Goal: Use online tool/utility: Utilize a website feature to perform a specific function

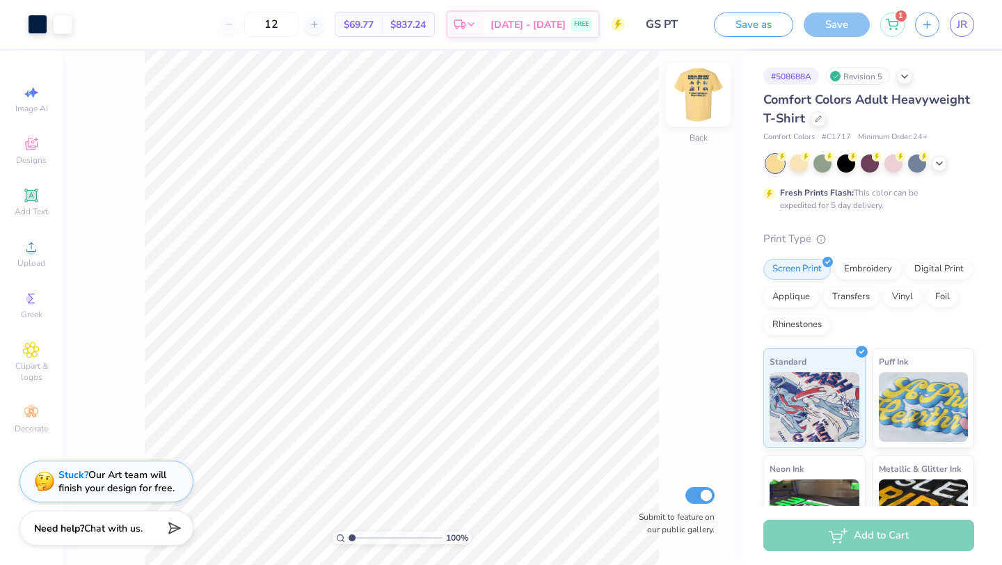
click at [696, 102] on img at bounding box center [698, 95] width 56 height 56
click at [67, 31] on div at bounding box center [62, 22] width 19 height 19
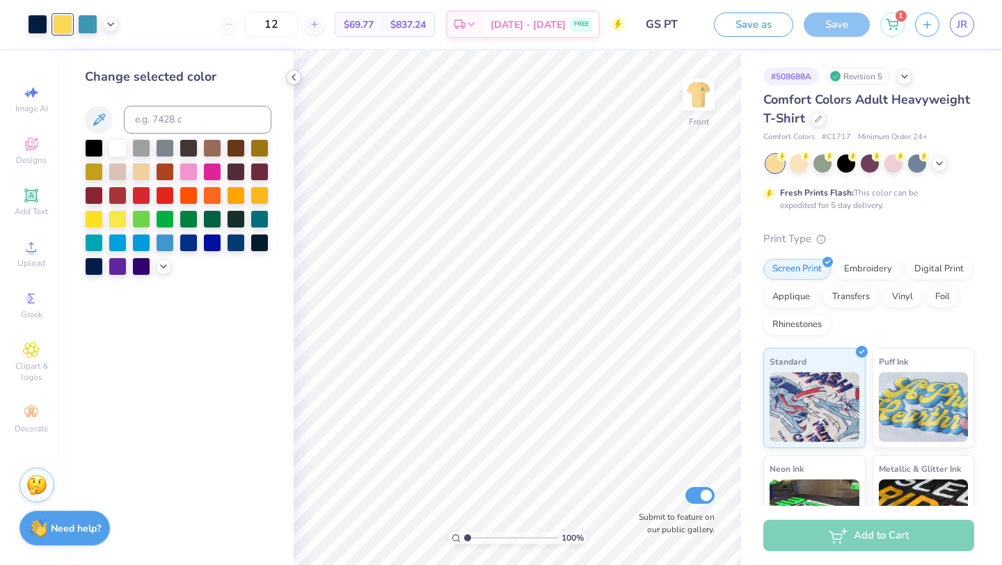
click at [295, 74] on icon at bounding box center [293, 77] width 11 height 11
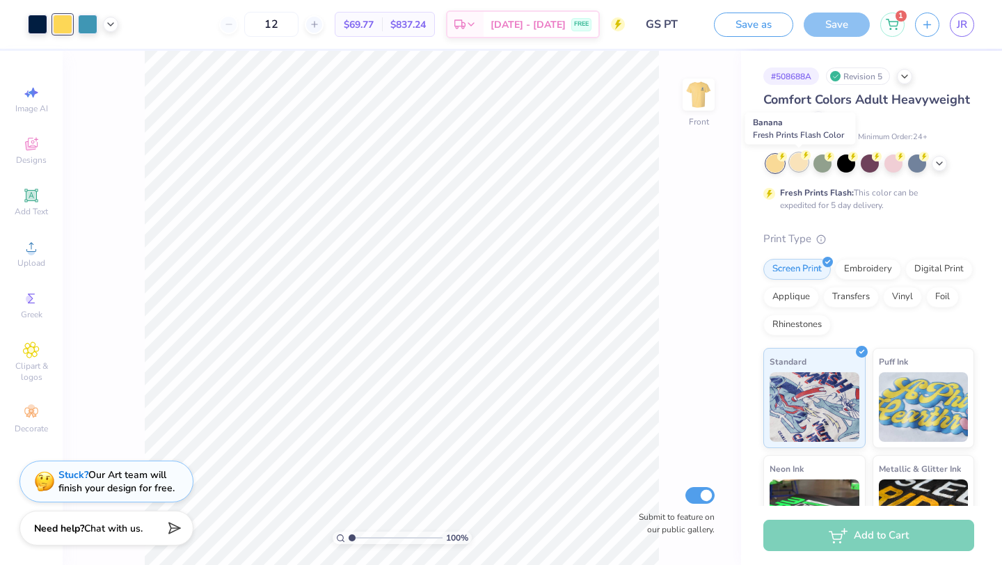
click at [798, 166] on div at bounding box center [798, 162] width 18 height 18
click at [939, 164] on icon at bounding box center [938, 161] width 11 height 11
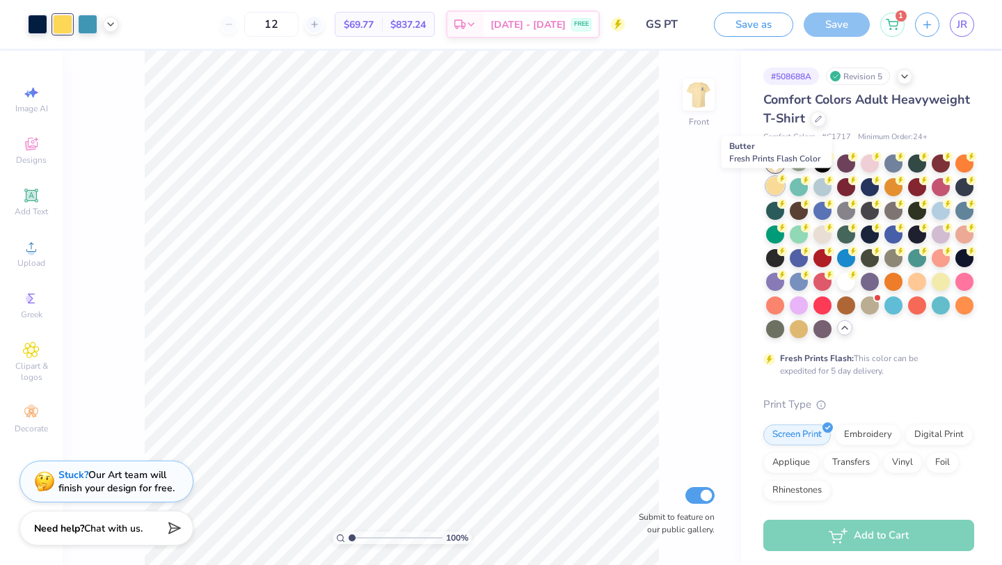
click at [775, 184] on div at bounding box center [775, 186] width 18 height 18
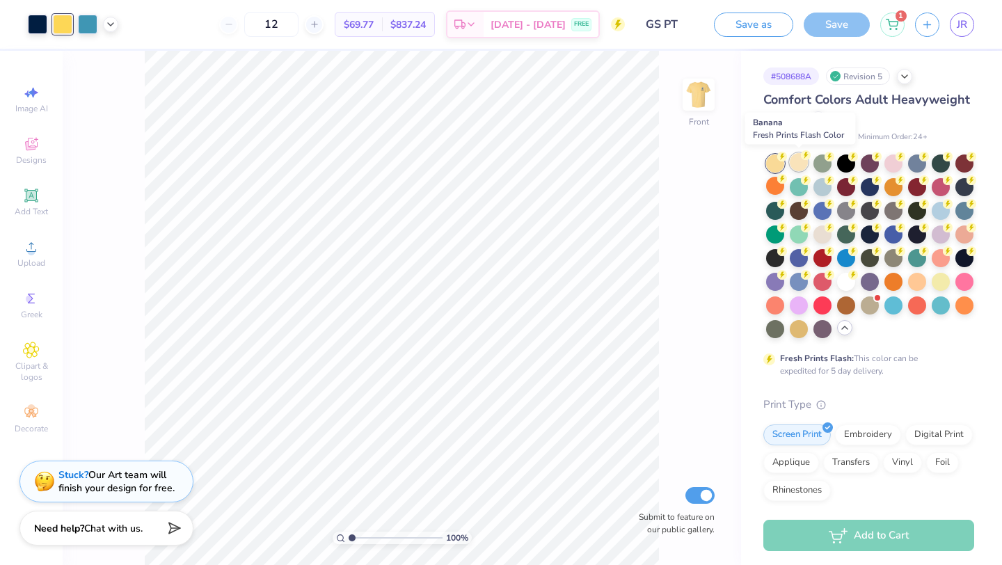
click at [792, 161] on div at bounding box center [798, 162] width 18 height 18
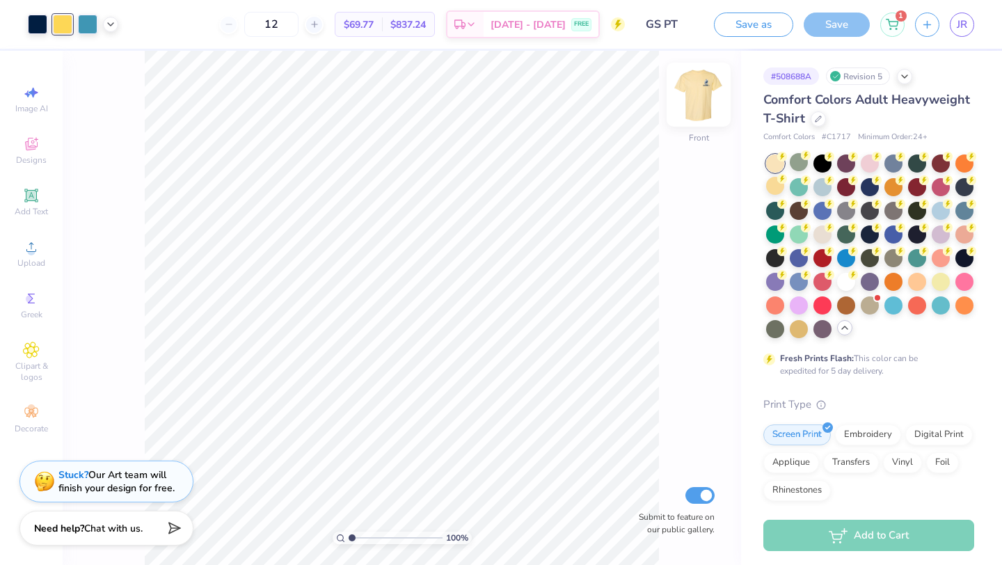
click at [691, 106] on img at bounding box center [698, 95] width 56 height 56
click at [774, 184] on div at bounding box center [775, 186] width 18 height 18
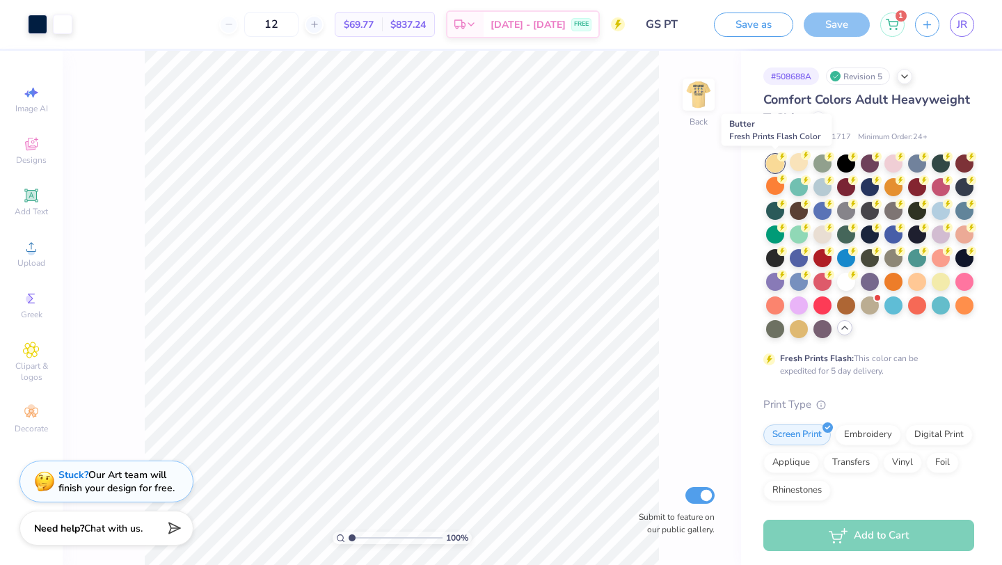
click at [773, 167] on div at bounding box center [775, 163] width 18 height 18
click at [800, 164] on div at bounding box center [798, 162] width 18 height 18
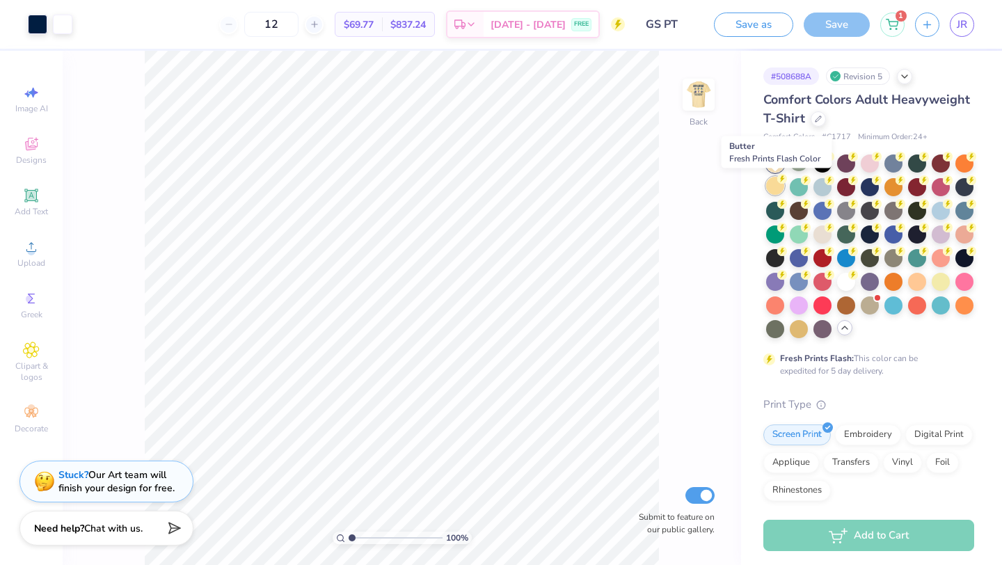
click at [775, 186] on div at bounding box center [775, 186] width 18 height 18
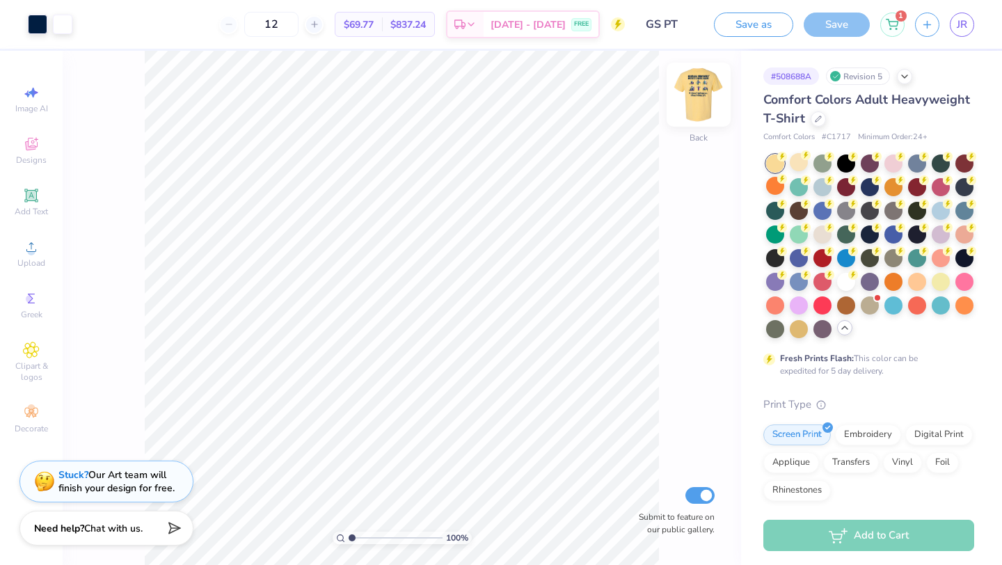
click at [707, 106] on img at bounding box center [698, 95] width 56 height 56
click at [794, 163] on div at bounding box center [798, 162] width 18 height 18
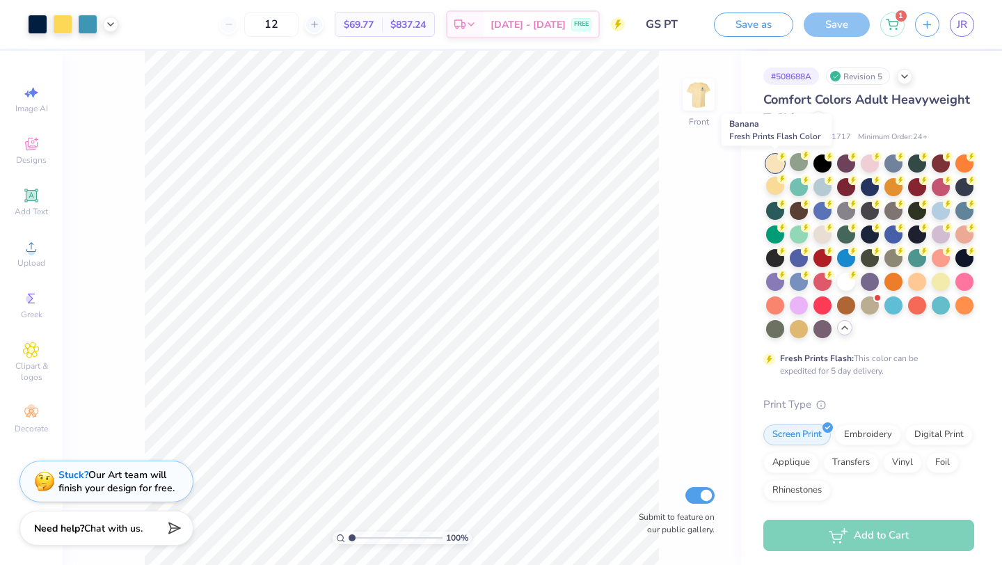
click at [773, 166] on div at bounding box center [775, 163] width 18 height 18
click at [773, 187] on div at bounding box center [775, 186] width 18 height 18
